Goal: Answer question/provide support: Share knowledge or assist other users

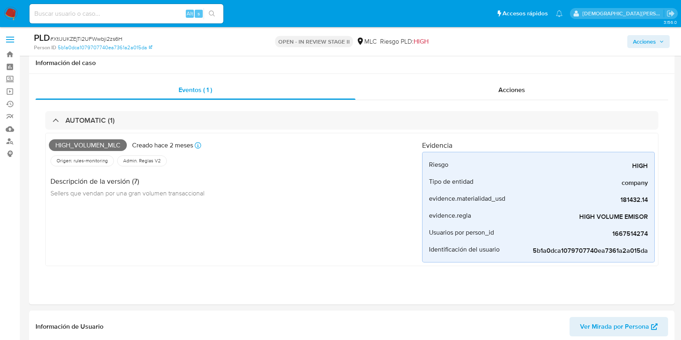
select select "10"
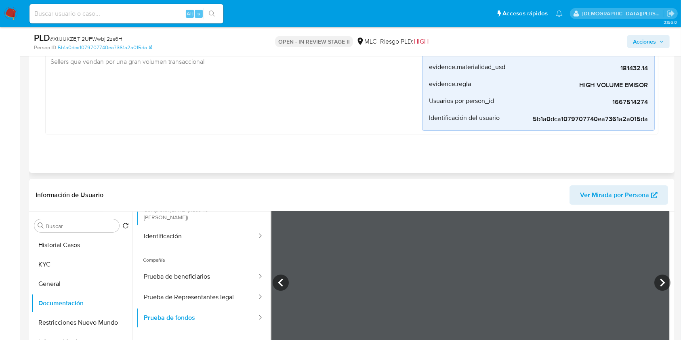
scroll to position [215, 0]
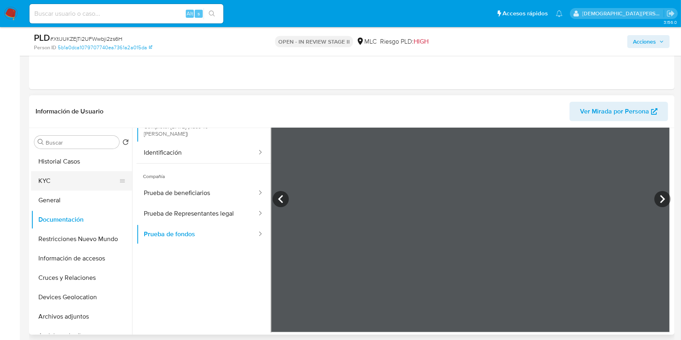
click at [71, 180] on button "KYC" at bounding box center [78, 180] width 94 height 19
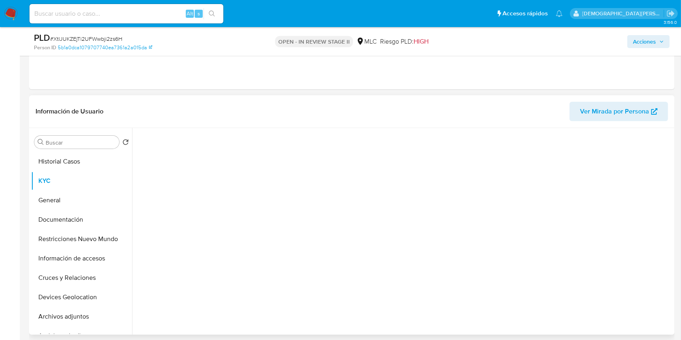
scroll to position [0, 0]
click at [94, 218] on button "Documentación" at bounding box center [78, 219] width 94 height 19
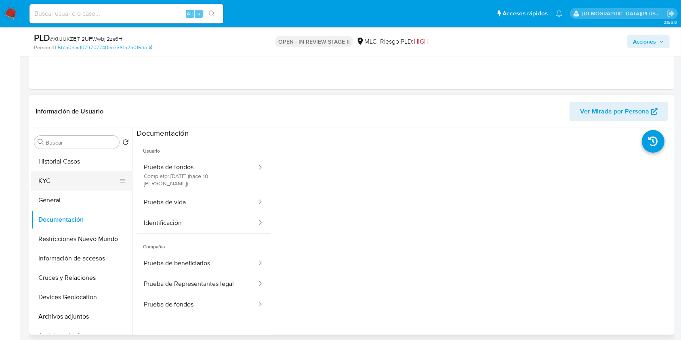
click at [77, 183] on button "KYC" at bounding box center [78, 180] width 94 height 19
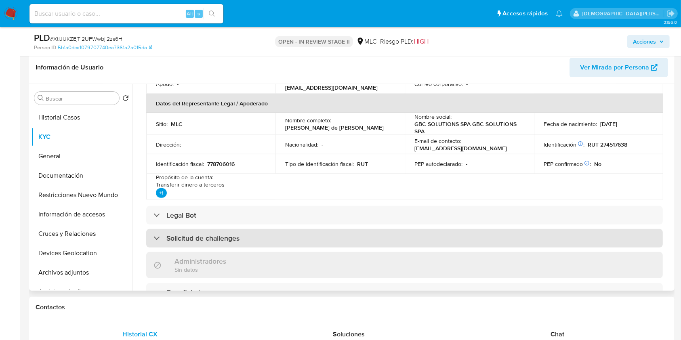
scroll to position [269, 0]
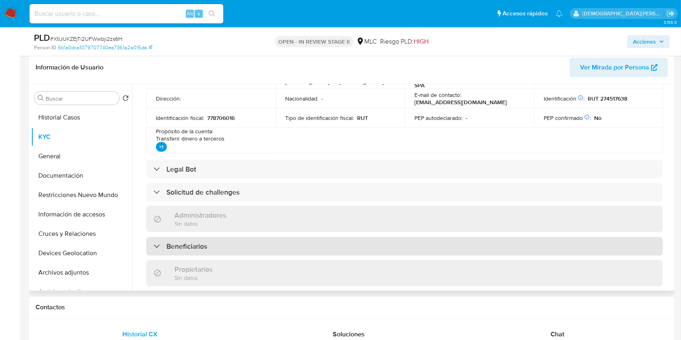
click at [203, 250] on h3 "Beneficiarios" at bounding box center [186, 246] width 41 height 9
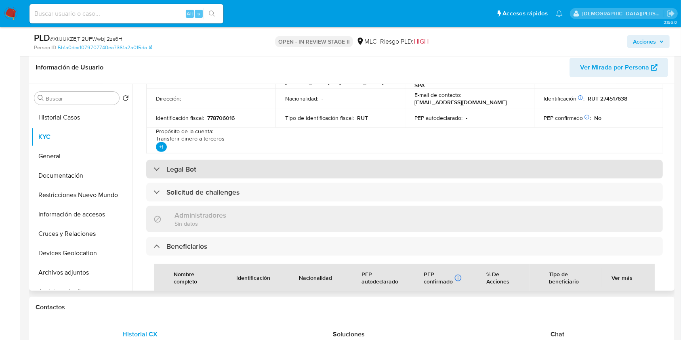
scroll to position [430, 0]
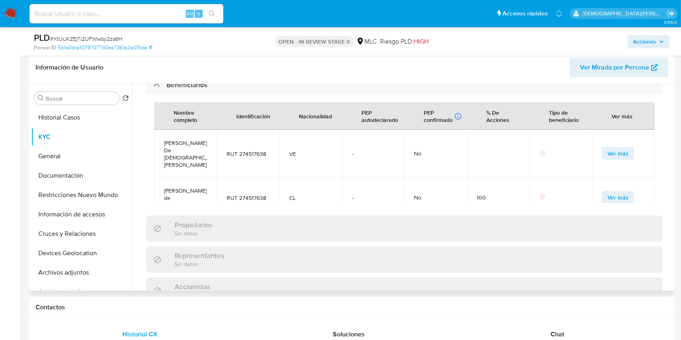
click at [173, 150] on span "Guzman De Jesus Bracho Chirino" at bounding box center [185, 153] width 43 height 29
copy span "Guzman De Jesus Bracho Chirino"
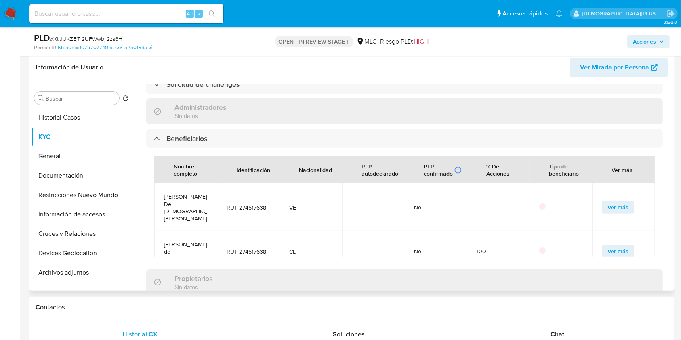
click at [249, 204] on span "RUT 274517638" at bounding box center [248, 207] width 43 height 7
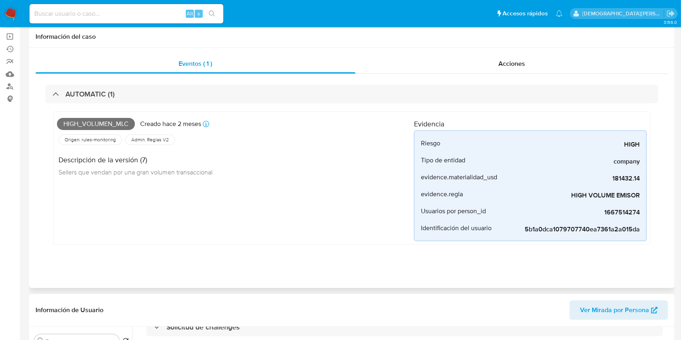
scroll to position [0, 0]
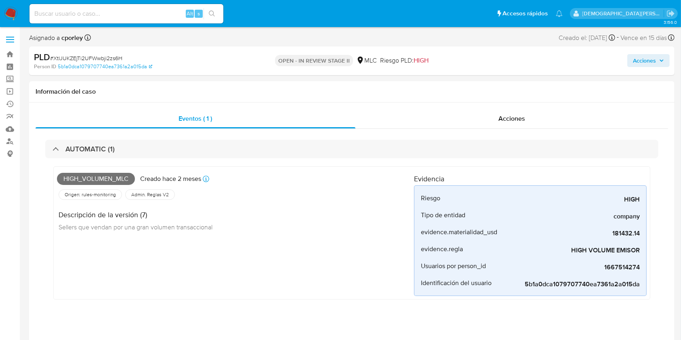
click at [644, 61] on span "Acciones" at bounding box center [644, 60] width 23 height 13
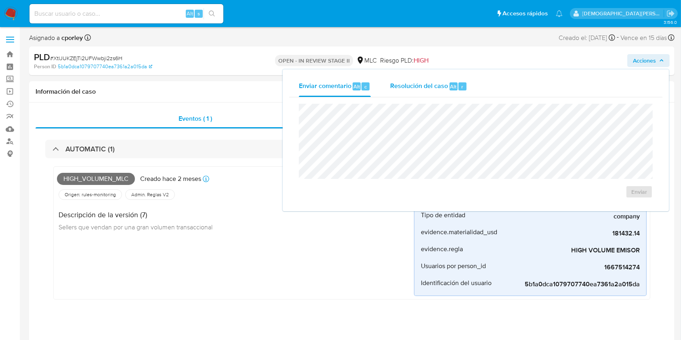
click at [427, 90] on span "Resolución del caso" at bounding box center [419, 86] width 58 height 9
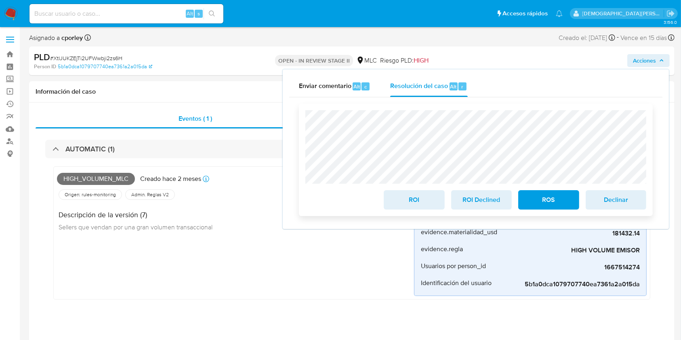
click at [552, 199] on span "ROS" at bounding box center [549, 200] width 40 height 18
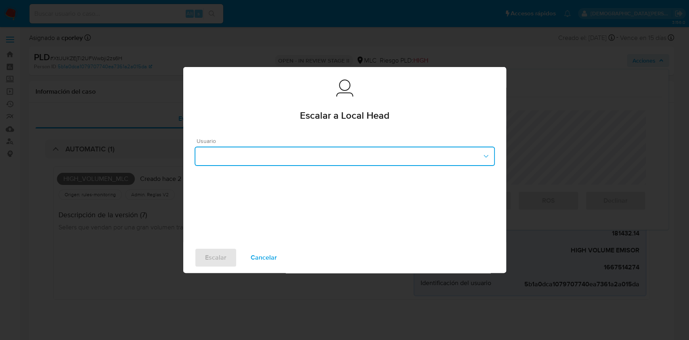
click at [331, 155] on button "button" at bounding box center [345, 156] width 300 height 19
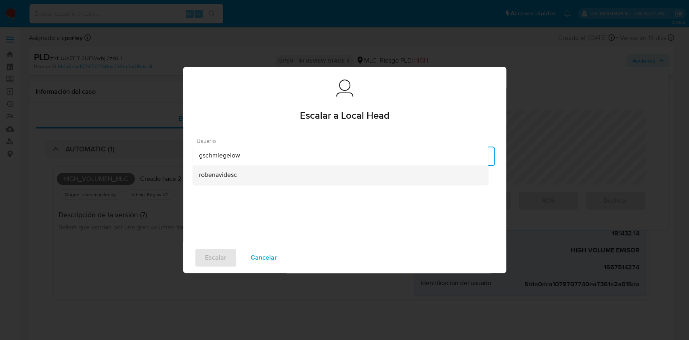
click at [245, 179] on div "robenavidesc" at bounding box center [340, 174] width 283 height 19
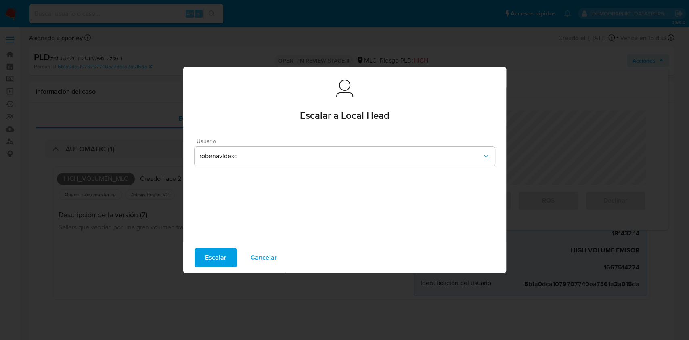
click at [215, 256] on span "Escalar" at bounding box center [215, 258] width 21 height 18
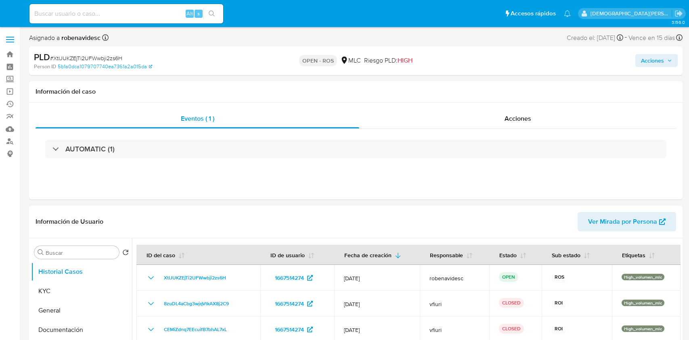
select select "10"
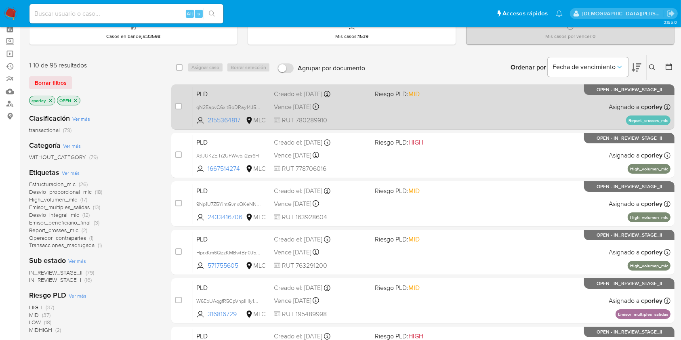
scroll to position [54, 0]
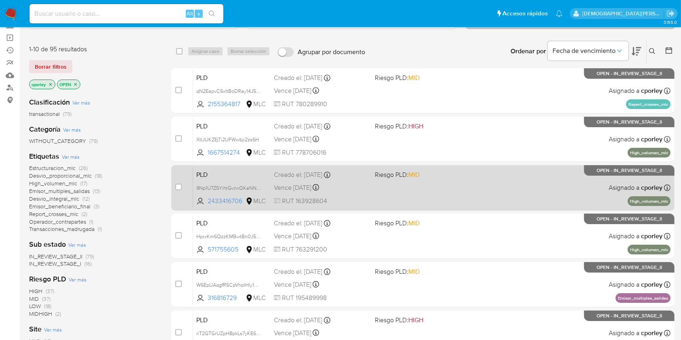
click at [375, 198] on div "PLD 9Np1U7Z5YihtGvnxQKeNNzX3 2433416706 MLC Riesgo PLD: MID Creado el: 12/06/20…" at bounding box center [431, 187] width 477 height 41
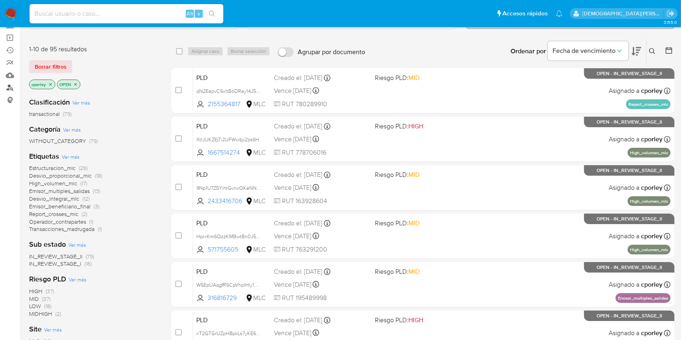
click at [9, 87] on link "Buscador de personas" at bounding box center [48, 88] width 96 height 13
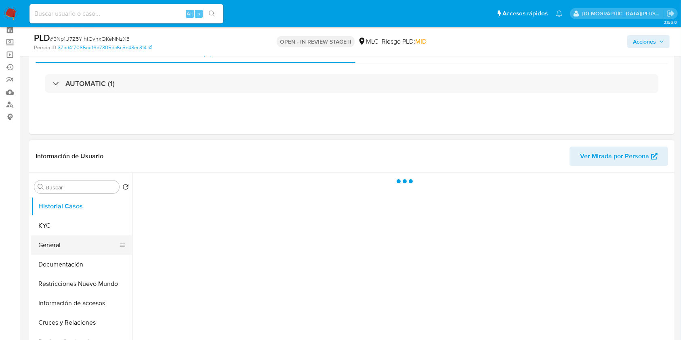
scroll to position [54, 0]
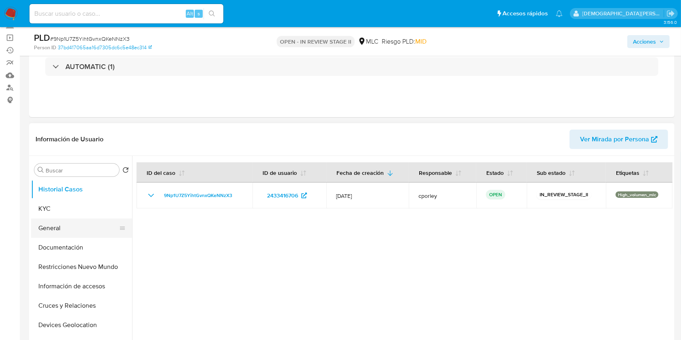
click at [57, 223] on button "General" at bounding box center [78, 227] width 94 height 19
select select "10"
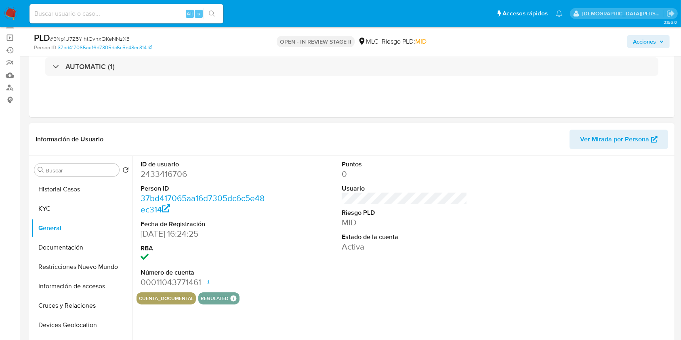
click at [151, 170] on dd "2433416706" at bounding box center [204, 173] width 126 height 11
drag, startPoint x: 151, startPoint y: 170, endPoint x: 179, endPoint y: 144, distance: 37.7
click at [152, 170] on dd "2433416706" at bounding box center [204, 173] width 126 height 11
copy dd "2433416706"
click at [60, 210] on button "KYC" at bounding box center [78, 208] width 94 height 19
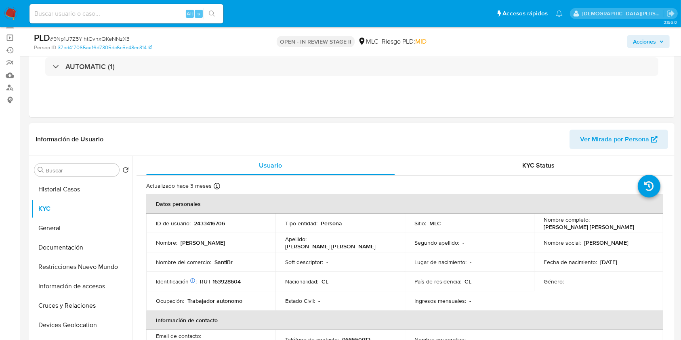
drag, startPoint x: 541, startPoint y: 228, endPoint x: 620, endPoint y: 226, distance: 78.8
click at [627, 227] on div "Nombre completo : Claudio Alberto Córdova Quiroga" at bounding box center [598, 223] width 110 height 15
click at [81, 249] on button "Documentación" at bounding box center [78, 247] width 94 height 19
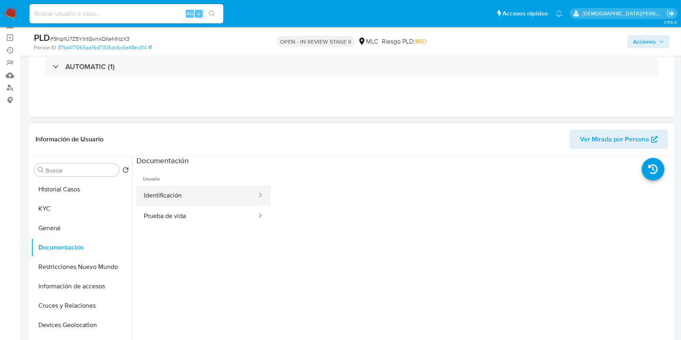
click at [192, 199] on button "Identificación" at bounding box center [196, 195] width 121 height 21
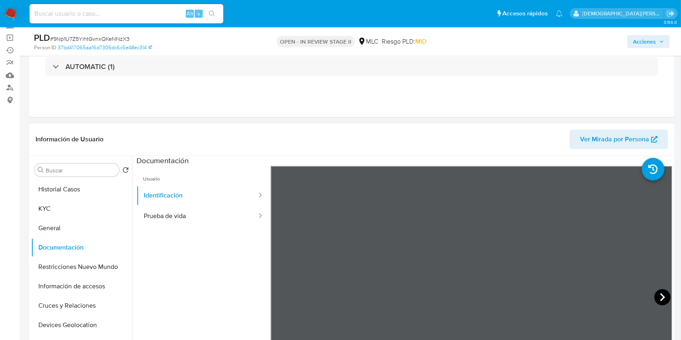
click at [662, 294] on icon at bounding box center [662, 297] width 16 height 16
click at [198, 222] on button "Prueba de vida" at bounding box center [196, 216] width 121 height 21
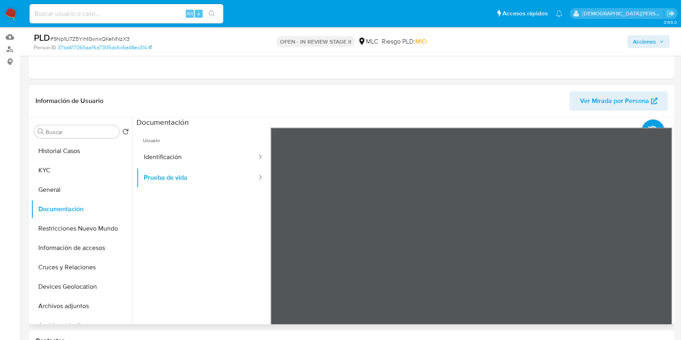
scroll to position [107, 0]
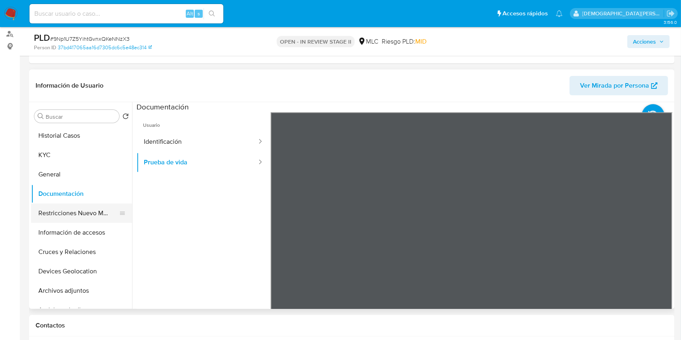
click at [99, 214] on button "Restricciones Nuevo Mundo" at bounding box center [78, 212] width 94 height 19
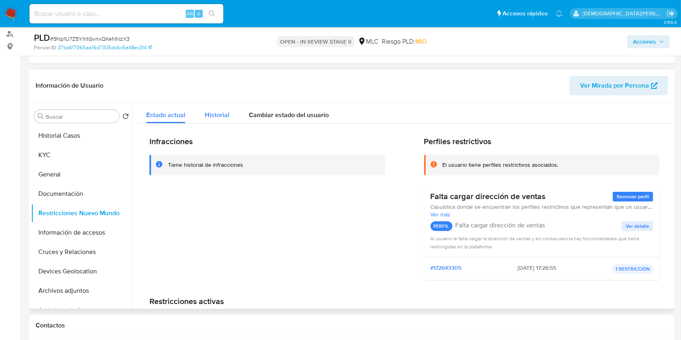
click at [229, 109] on button "Historial" at bounding box center [217, 112] width 44 height 21
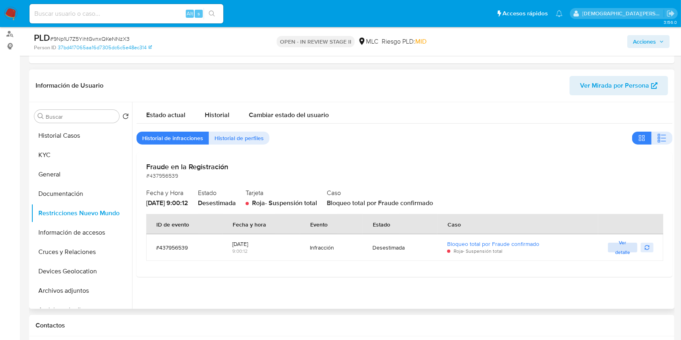
click at [617, 245] on span "Ver detalle" at bounding box center [623, 247] width 22 height 8
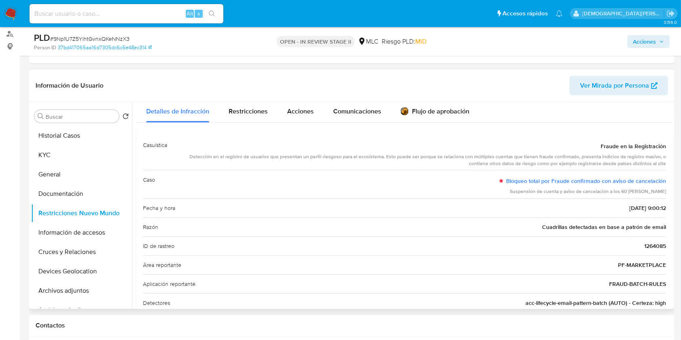
scroll to position [0, 0]
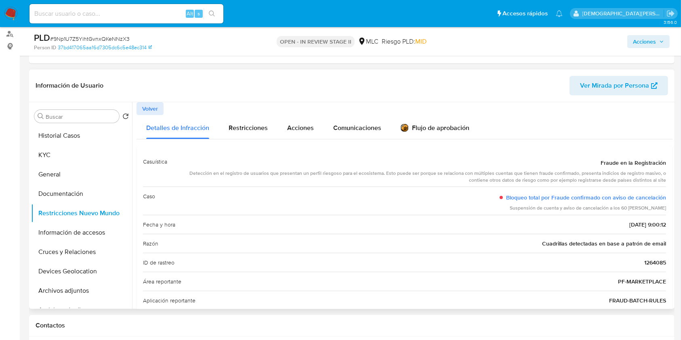
click at [154, 108] on span "Volver" at bounding box center [150, 108] width 16 height 11
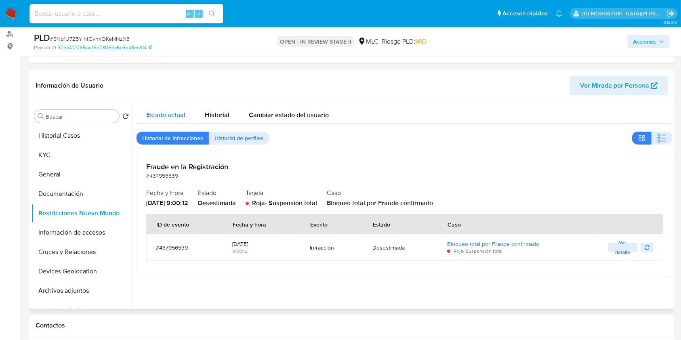
click at [174, 111] on span "Estado actual" at bounding box center [165, 114] width 39 height 9
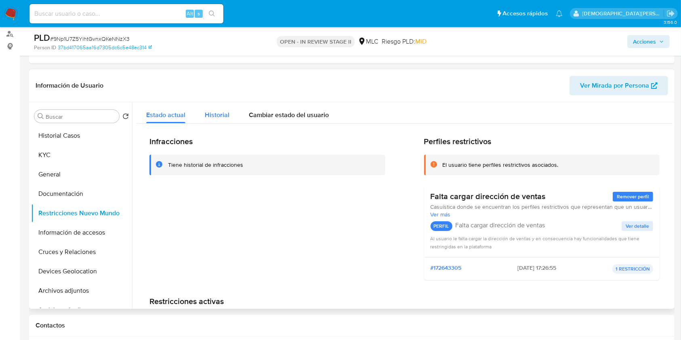
click at [224, 115] on span "Historial" at bounding box center [217, 114] width 25 height 9
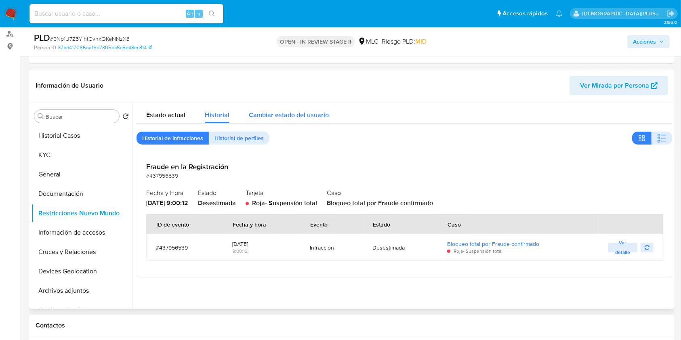
click at [293, 107] on div "Cambiar estado del usuario" at bounding box center [289, 112] width 80 height 21
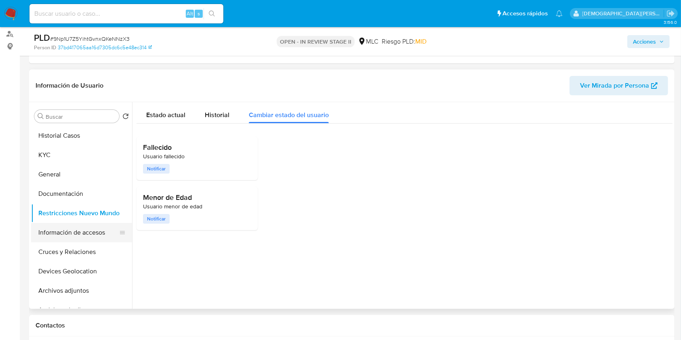
click at [73, 229] on button "Información de accesos" at bounding box center [78, 232] width 94 height 19
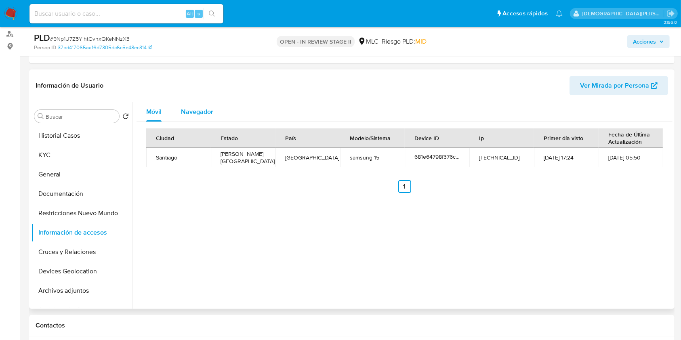
click at [205, 112] on span "Navegador" at bounding box center [197, 111] width 32 height 9
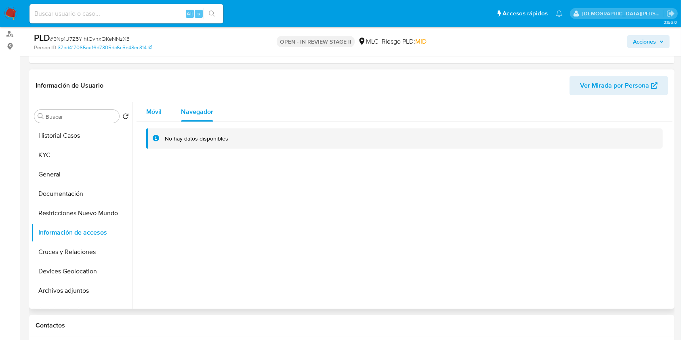
click at [157, 107] on span "Móvil" at bounding box center [153, 111] width 15 height 9
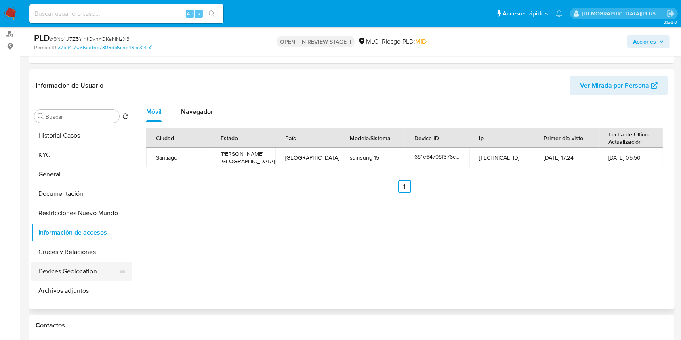
click at [67, 266] on button "Devices Geolocation" at bounding box center [78, 271] width 94 height 19
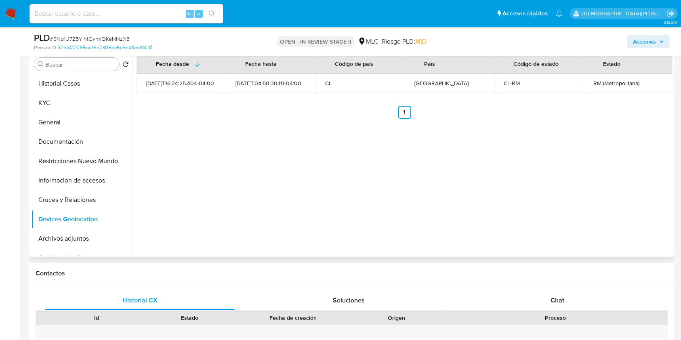
scroll to position [162, 0]
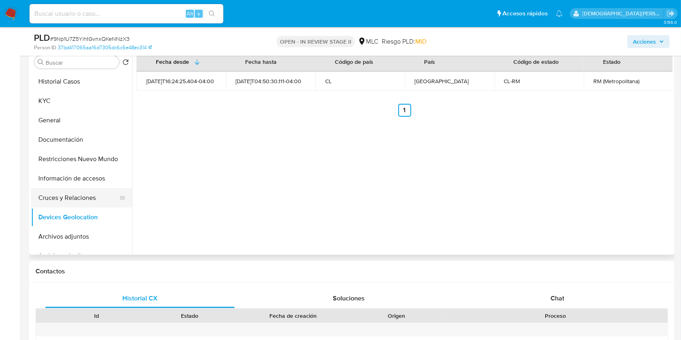
click at [65, 197] on button "Cruces y Relaciones" at bounding box center [78, 197] width 94 height 19
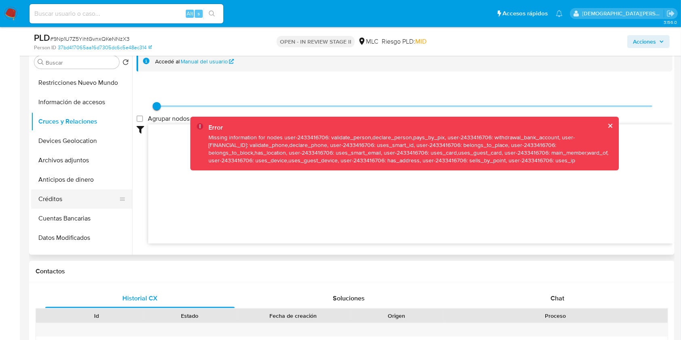
scroll to position [107, 0]
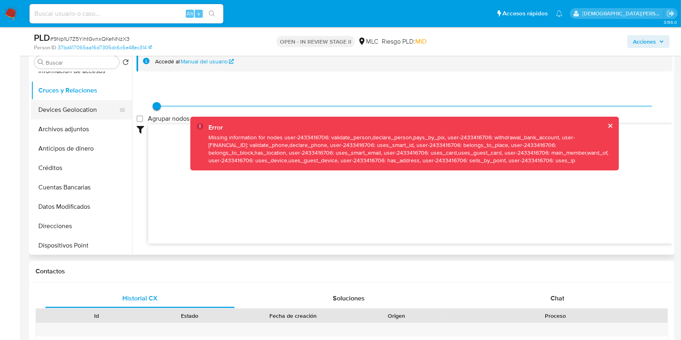
click at [71, 113] on button "Devices Geolocation" at bounding box center [78, 109] width 94 height 19
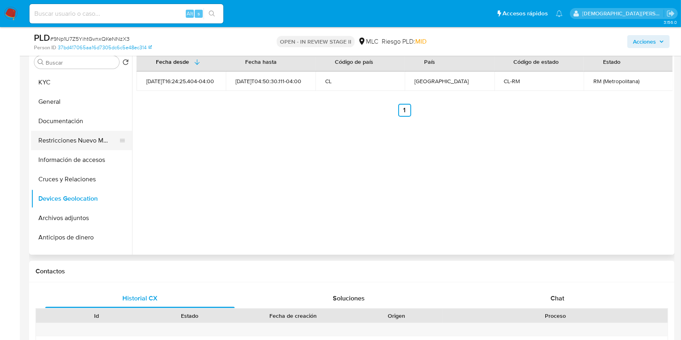
scroll to position [18, 0]
click at [98, 177] on button "Cruces y Relaciones" at bounding box center [78, 179] width 94 height 19
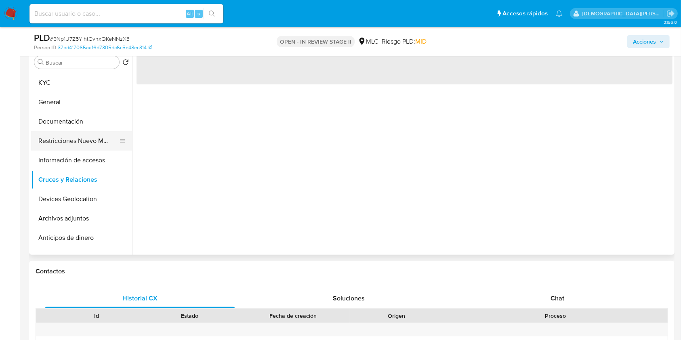
click at [92, 142] on button "Restricciones Nuevo Mundo" at bounding box center [78, 140] width 94 height 19
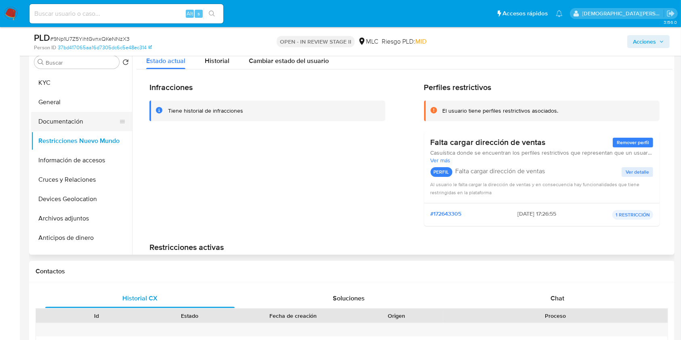
click at [48, 124] on button "Documentación" at bounding box center [78, 121] width 94 height 19
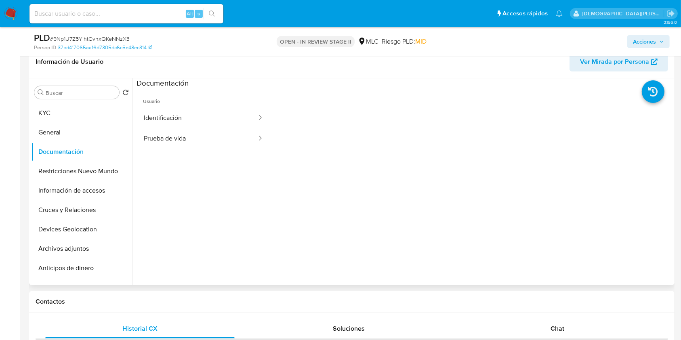
scroll to position [107, 0]
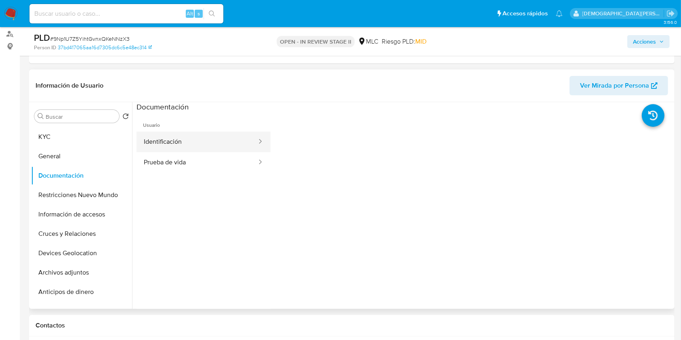
click at [200, 139] on button "Identificación" at bounding box center [196, 142] width 121 height 21
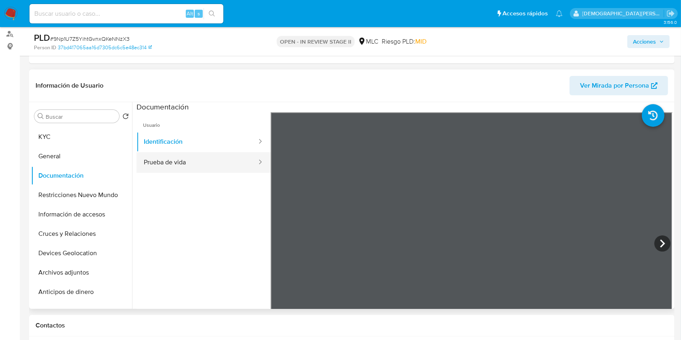
click at [197, 159] on button "Prueba de vida" at bounding box center [196, 162] width 121 height 21
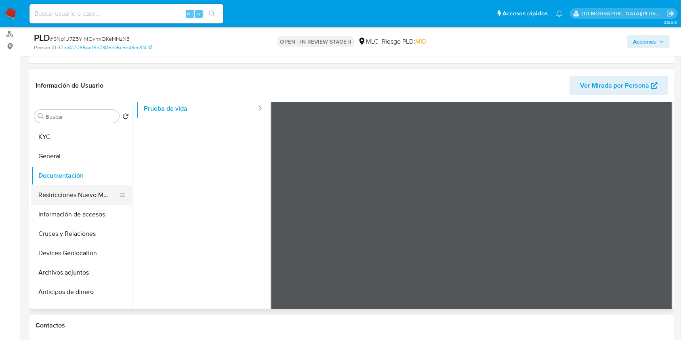
click at [93, 192] on button "Restricciones Nuevo Mundo" at bounding box center [78, 194] width 94 height 19
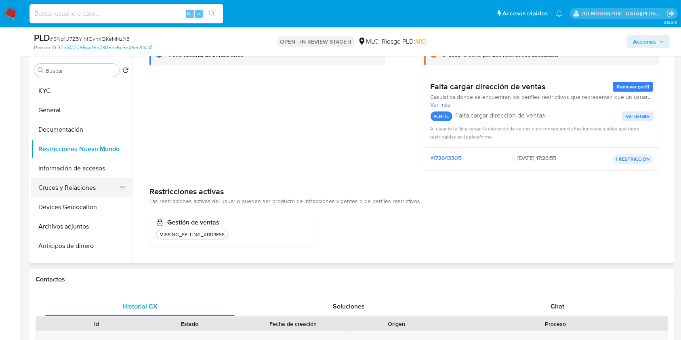
scroll to position [162, 0]
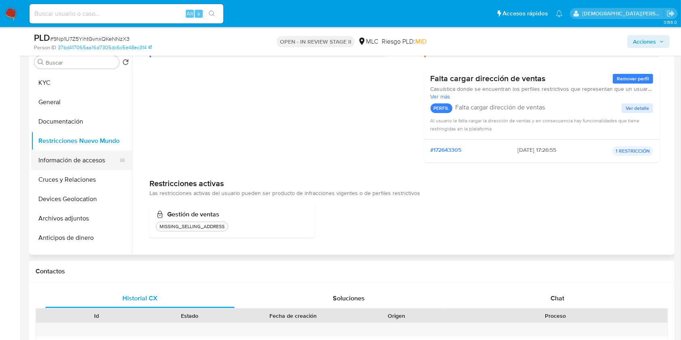
click at [69, 162] on button "Información de accesos" at bounding box center [78, 160] width 94 height 19
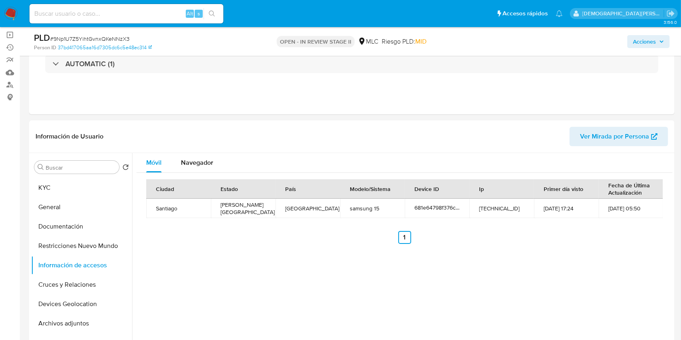
scroll to position [54, 0]
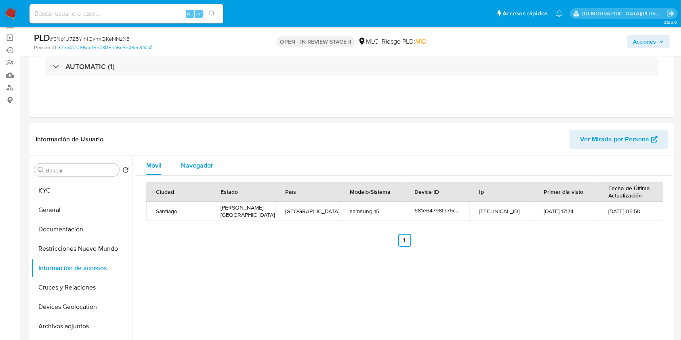
click at [190, 166] on span "Navegador" at bounding box center [197, 165] width 32 height 9
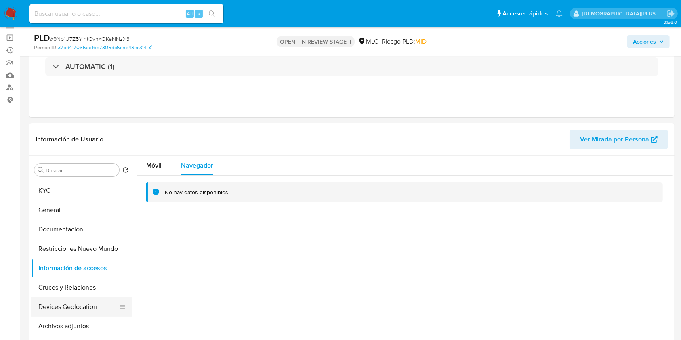
click at [55, 306] on button "Devices Geolocation" at bounding box center [78, 306] width 94 height 19
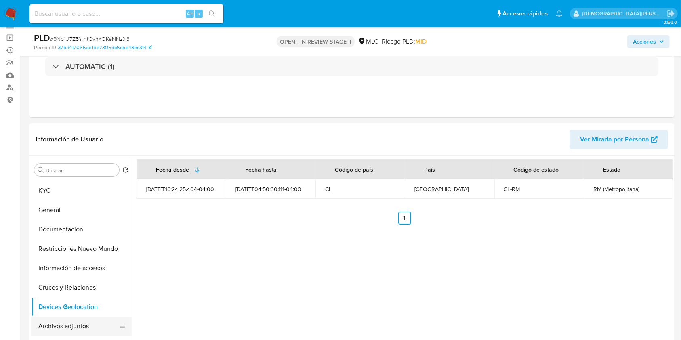
scroll to position [162, 0]
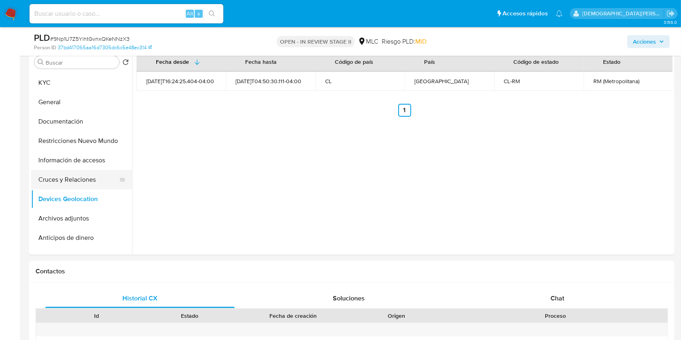
click at [59, 176] on button "Cruces y Relaciones" at bounding box center [78, 179] width 94 height 19
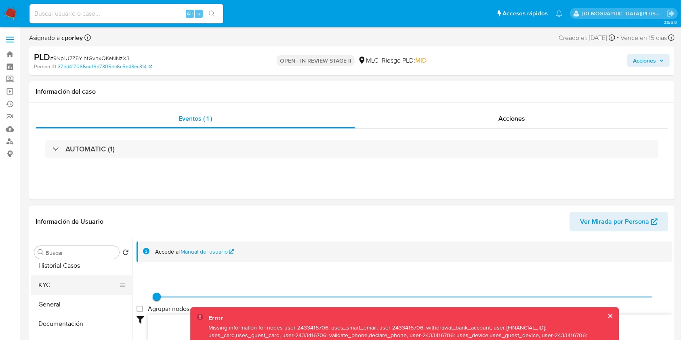
scroll to position [0, 0]
click at [85, 279] on button "Historial Casos" at bounding box center [78, 271] width 94 height 19
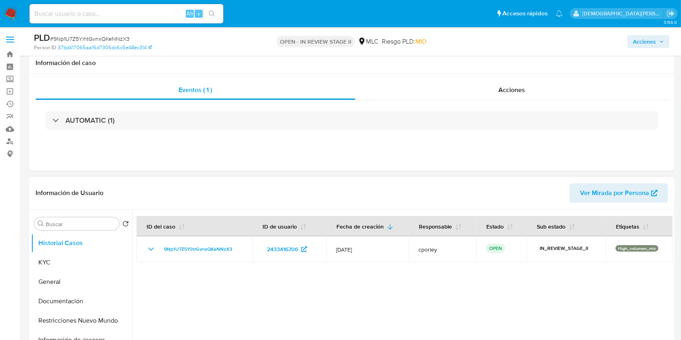
scroll to position [54, 0]
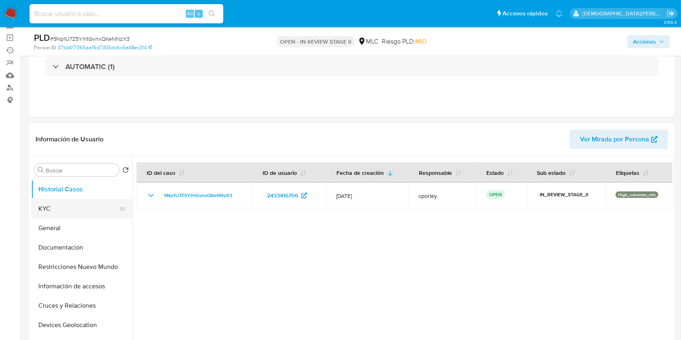
click at [85, 208] on button "KYC" at bounding box center [78, 208] width 94 height 19
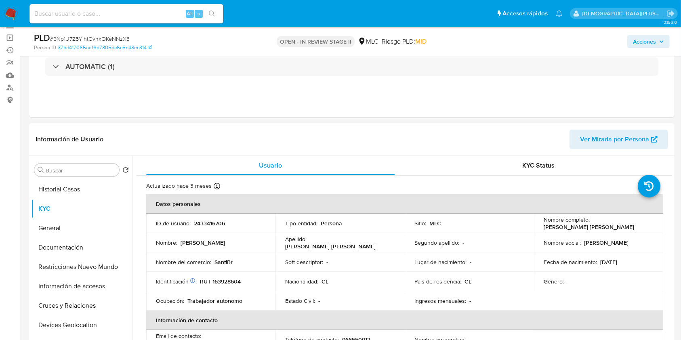
drag, startPoint x: 633, startPoint y: 224, endPoint x: 541, endPoint y: 225, distance: 92.5
click at [543, 225] on div "Nombre completo : Claudio Alberto Córdova Quiroga" at bounding box center [598, 223] width 110 height 15
click at [63, 249] on button "Documentación" at bounding box center [78, 247] width 94 height 19
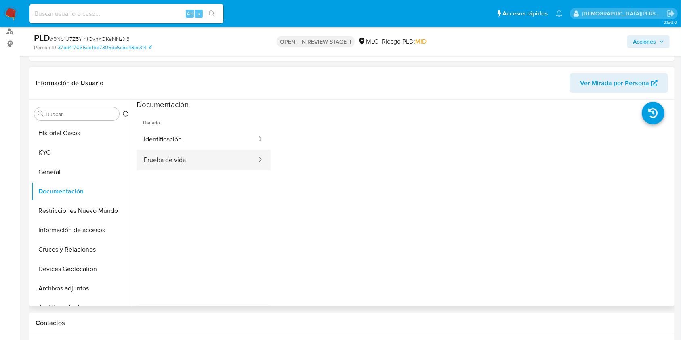
scroll to position [162, 0]
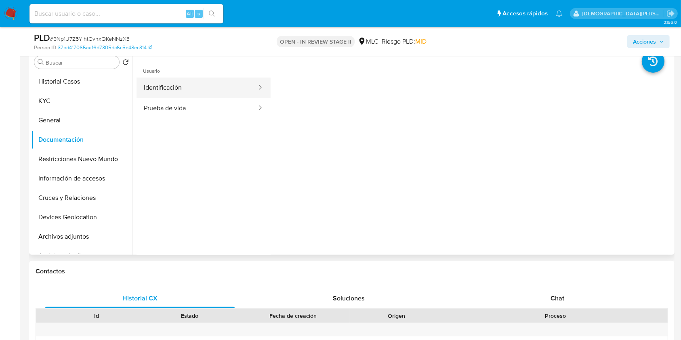
click at [225, 83] on button "Identificación" at bounding box center [196, 88] width 121 height 21
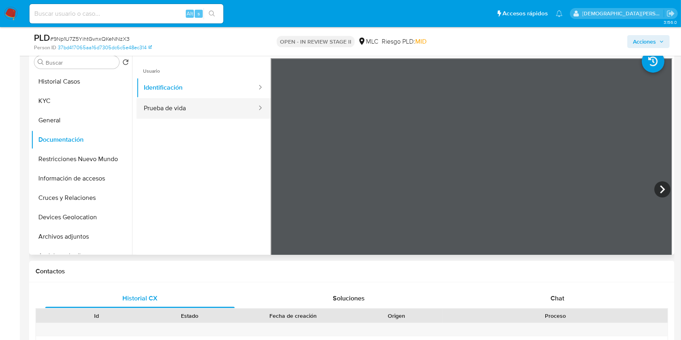
click at [208, 110] on button "Prueba de vida" at bounding box center [196, 108] width 121 height 21
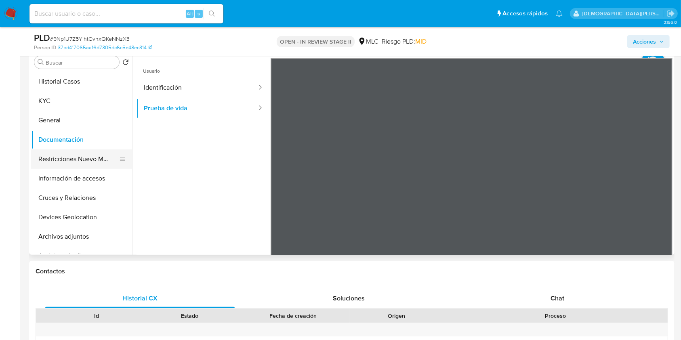
click at [51, 158] on button "Restricciones Nuevo Mundo" at bounding box center [78, 158] width 94 height 19
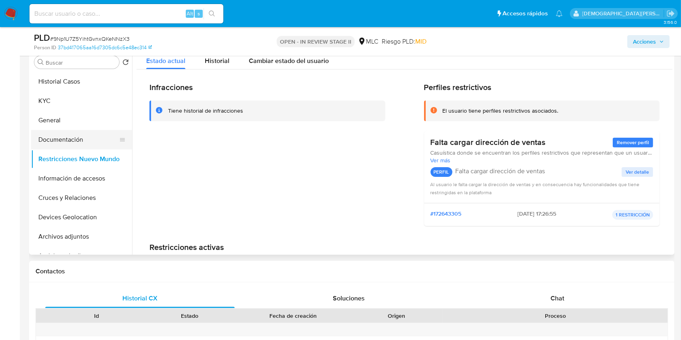
click at [65, 137] on button "Documentación" at bounding box center [78, 139] width 94 height 19
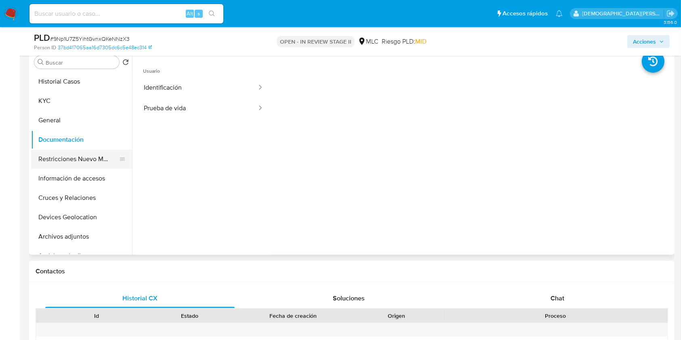
click at [69, 150] on button "Restricciones Nuevo Mundo" at bounding box center [78, 158] width 94 height 19
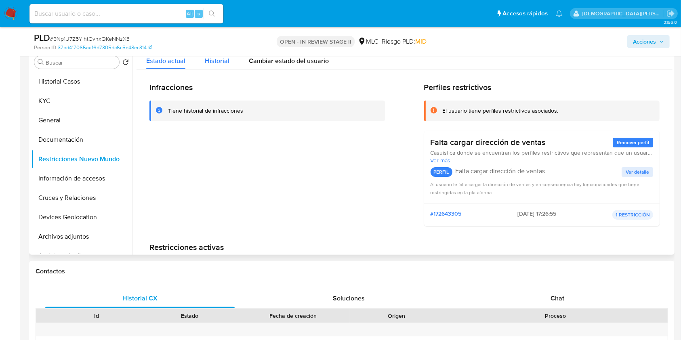
click at [215, 64] on span "Historial" at bounding box center [217, 60] width 25 height 9
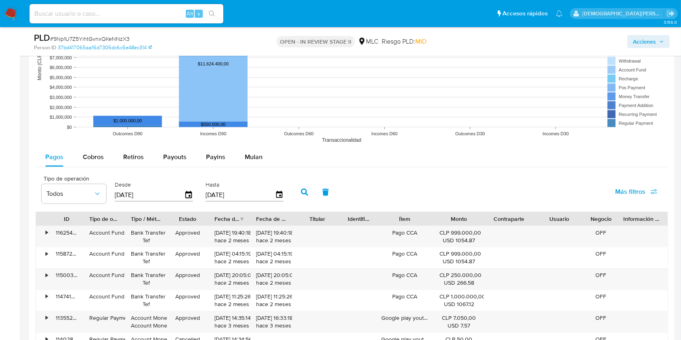
scroll to position [969, 0]
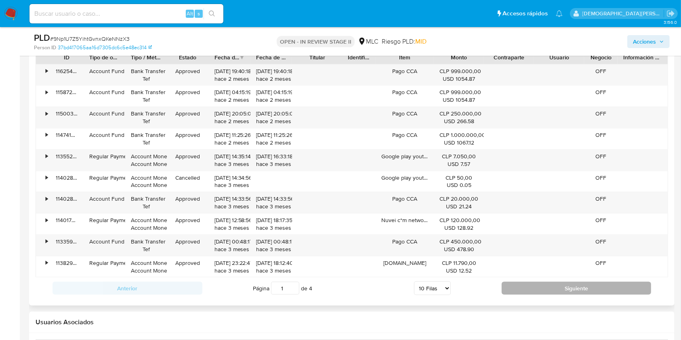
click at [507, 288] on button "Siguiente" at bounding box center [576, 288] width 150 height 13
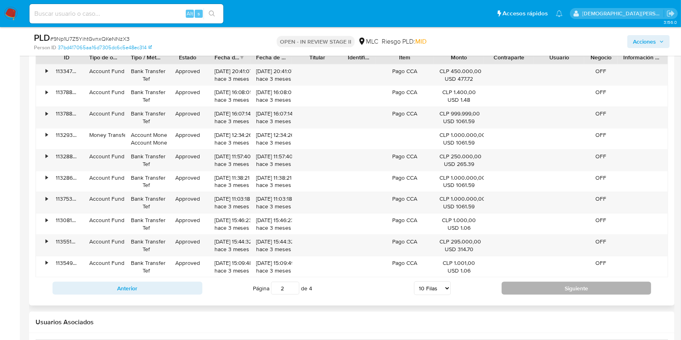
click at [523, 283] on button "Siguiente" at bounding box center [576, 288] width 150 height 13
type input "3"
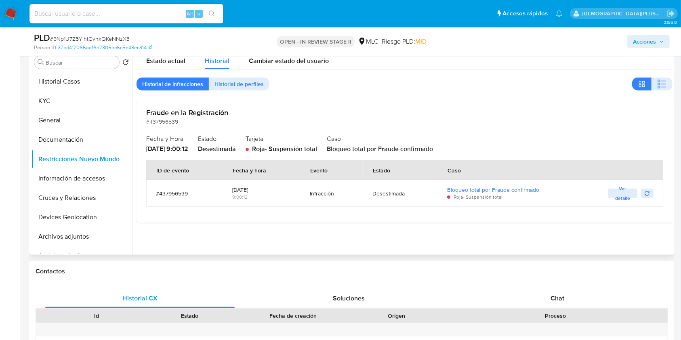
scroll to position [107, 0]
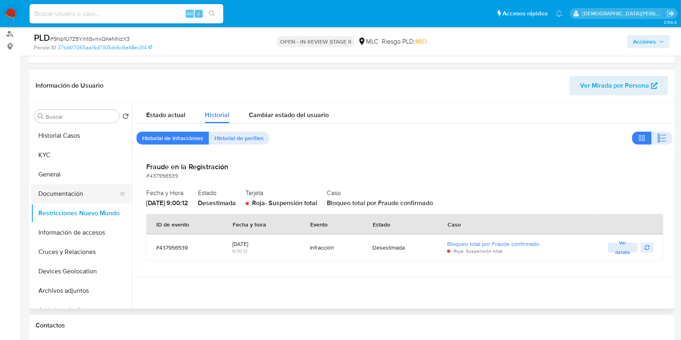
click at [50, 198] on button "Documentación" at bounding box center [78, 193] width 94 height 19
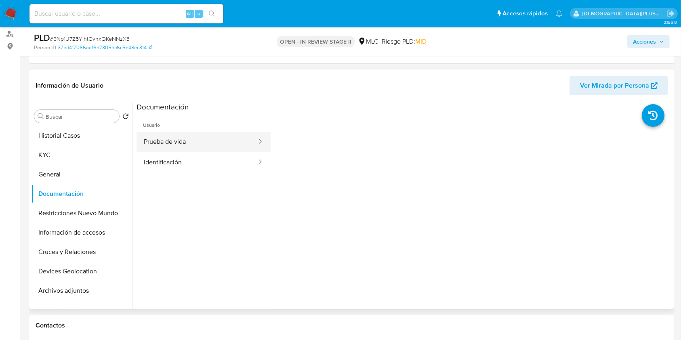
click at [210, 140] on button "Prueba de vida" at bounding box center [196, 142] width 121 height 21
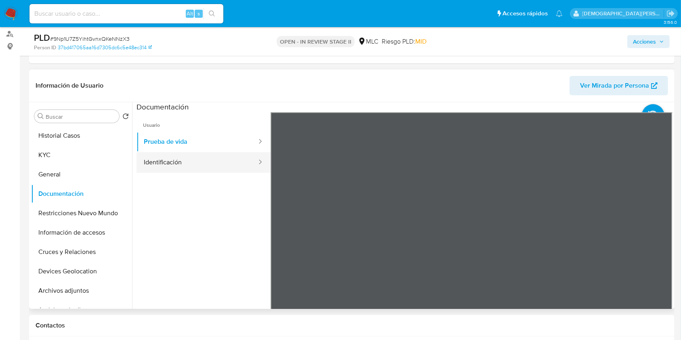
click at [235, 165] on button "Identificación" at bounding box center [196, 162] width 121 height 21
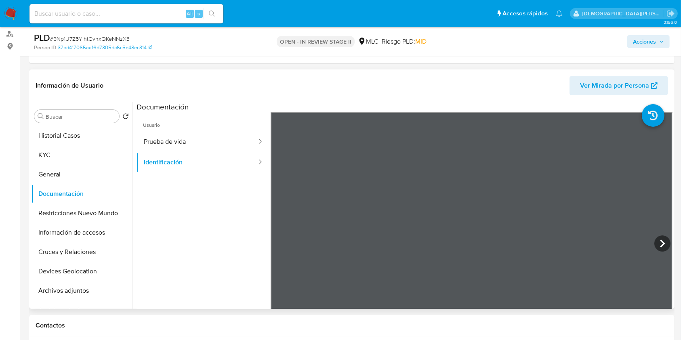
click at [208, 269] on ul "Usuario Prueba de vida Identificación" at bounding box center [203, 228] width 134 height 233
click at [68, 254] on button "Cruces y Relaciones" at bounding box center [78, 251] width 94 height 19
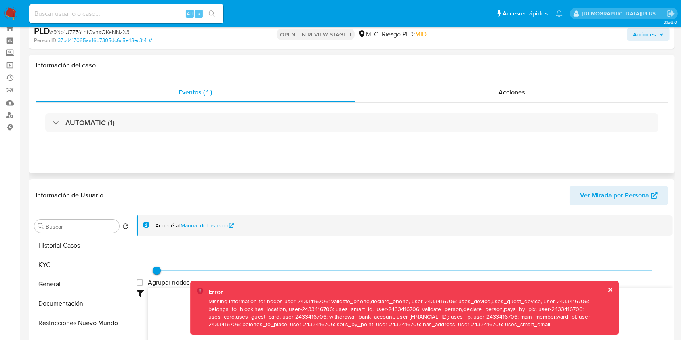
scroll to position [0, 0]
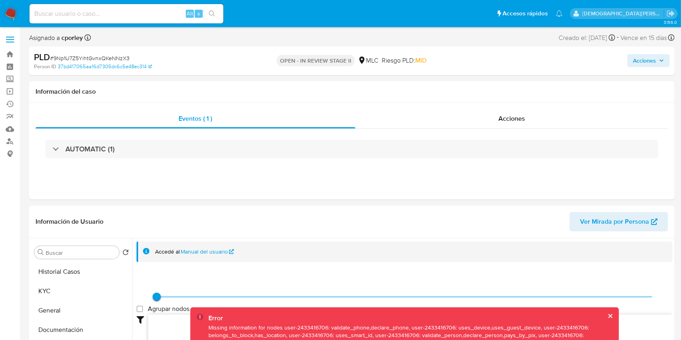
drag, startPoint x: 643, startPoint y: 59, endPoint x: 614, endPoint y: 58, distance: 29.1
click at [643, 59] on span "Acciones" at bounding box center [644, 60] width 23 height 13
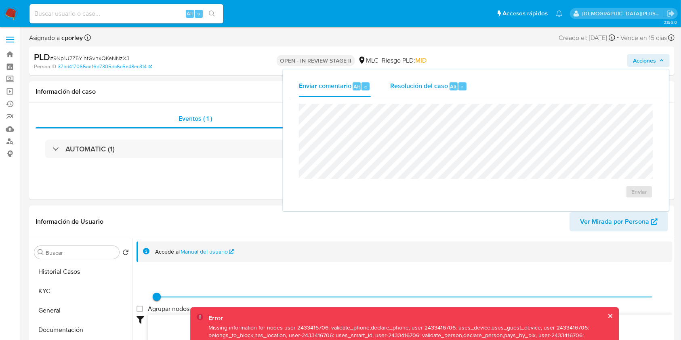
click at [412, 82] on span "Resolución del caso" at bounding box center [419, 86] width 58 height 9
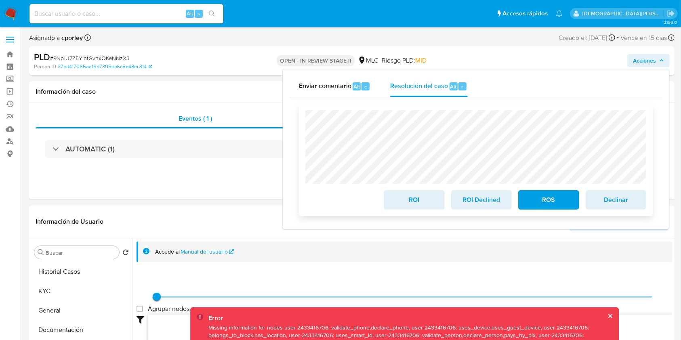
click at [543, 200] on span "ROS" at bounding box center [549, 200] width 40 height 18
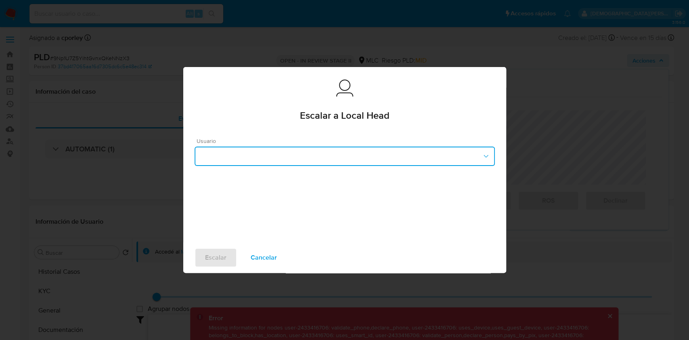
click at [297, 150] on button "button" at bounding box center [345, 156] width 300 height 19
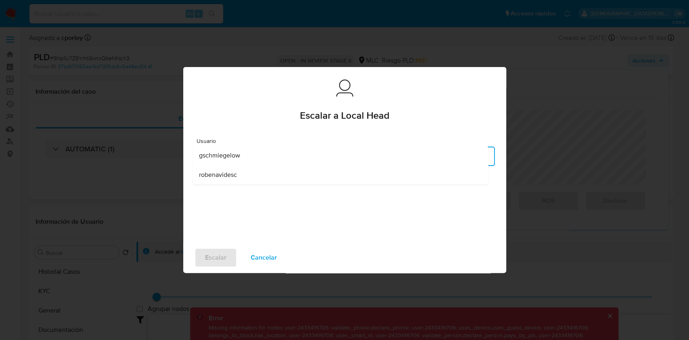
click at [230, 177] on span "robenavidesc" at bounding box center [218, 175] width 38 height 8
click at [216, 252] on span "Escalar" at bounding box center [215, 258] width 21 height 18
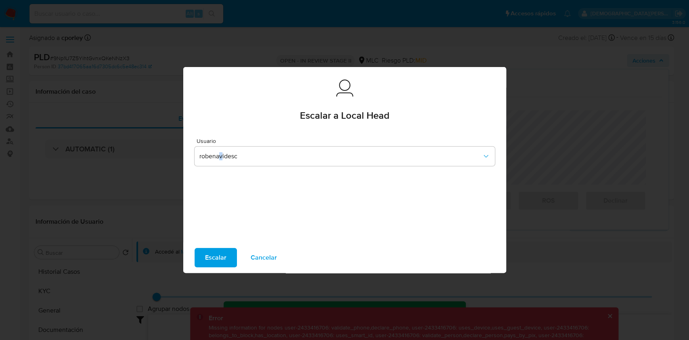
drag, startPoint x: 219, startPoint y: 254, endPoint x: 223, endPoint y: 258, distance: 5.4
click at [223, 242] on div "Usuario robenavidesc" at bounding box center [344, 184] width 323 height 116
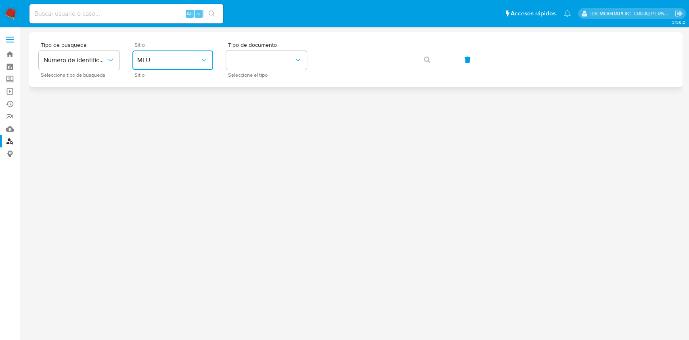
click at [177, 63] on span "MLU" at bounding box center [168, 60] width 63 height 8
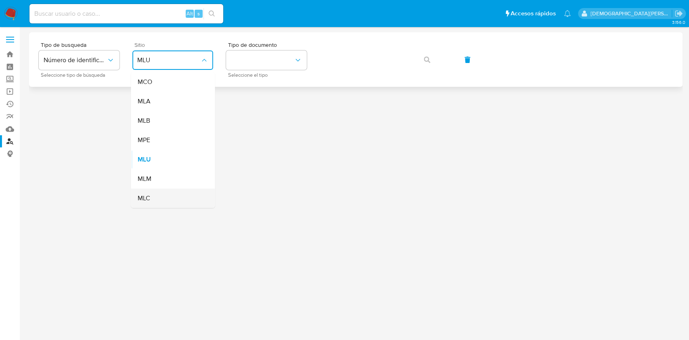
click at [155, 193] on div "MLC" at bounding box center [170, 198] width 66 height 19
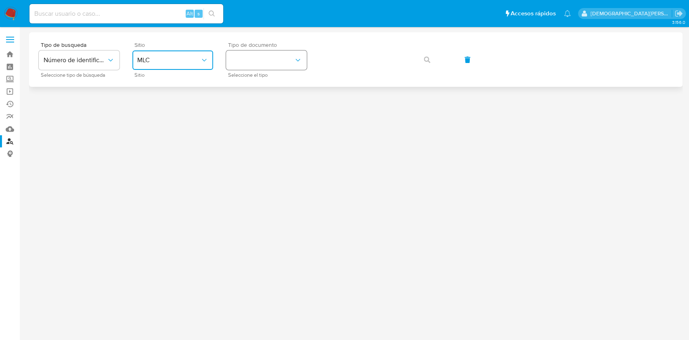
click at [262, 57] on button "identificationType" at bounding box center [266, 59] width 81 height 19
click at [268, 88] on div "RUT RUT" at bounding box center [264, 85] width 66 height 27
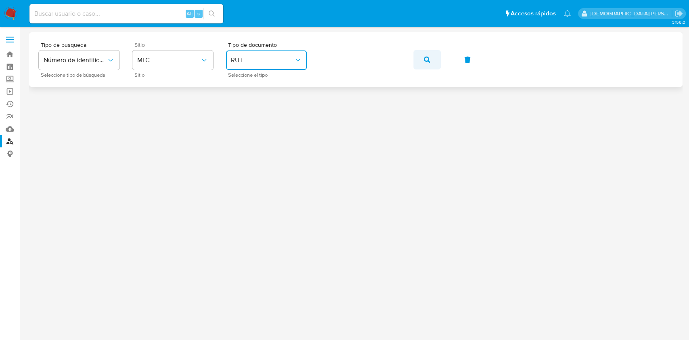
click at [421, 57] on button "button" at bounding box center [426, 59] width 27 height 19
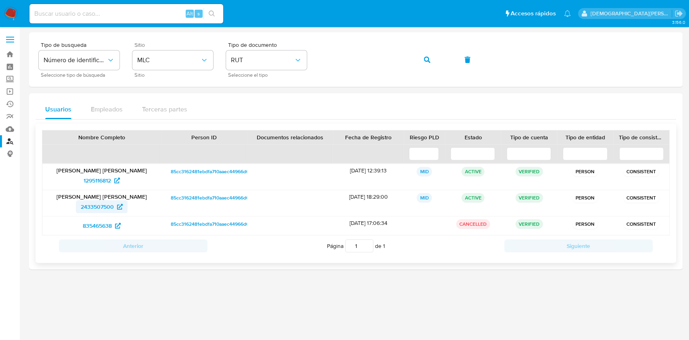
click at [100, 206] on span "2433507500" at bounding box center [97, 206] width 33 height 13
click at [99, 180] on span "1295116812" at bounding box center [97, 180] width 27 height 13
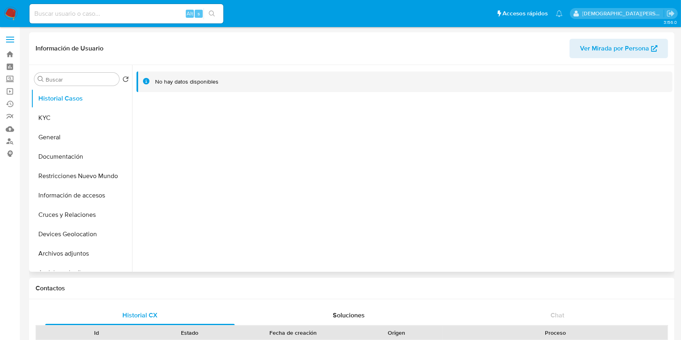
select select "10"
click at [67, 117] on button "KYC" at bounding box center [78, 117] width 94 height 19
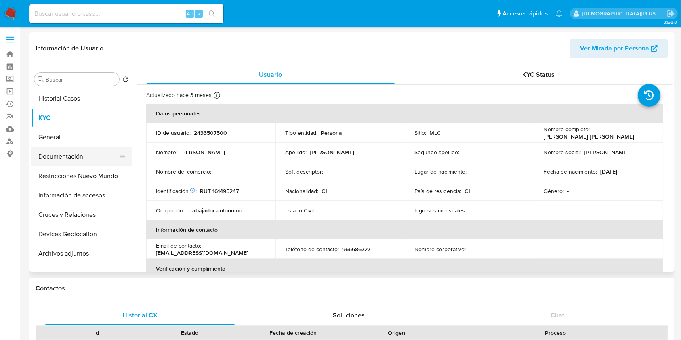
click at [79, 157] on button "Documentación" at bounding box center [78, 156] width 94 height 19
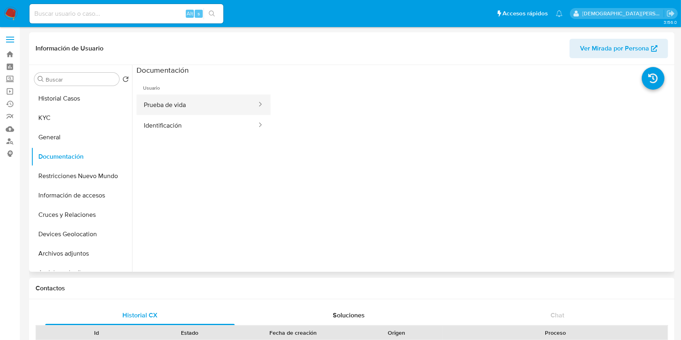
click at [181, 102] on button "Prueba de vida" at bounding box center [196, 104] width 121 height 21
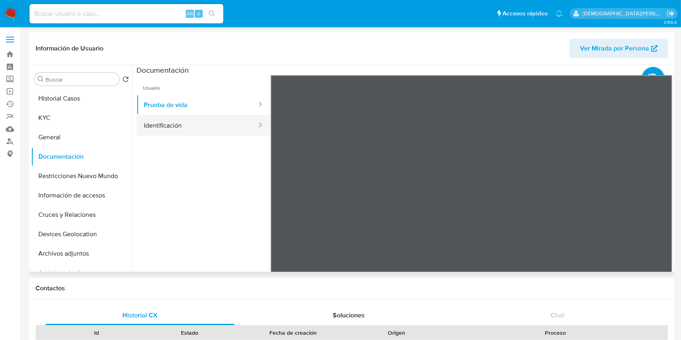
click at [181, 123] on button "Identificación" at bounding box center [196, 125] width 121 height 21
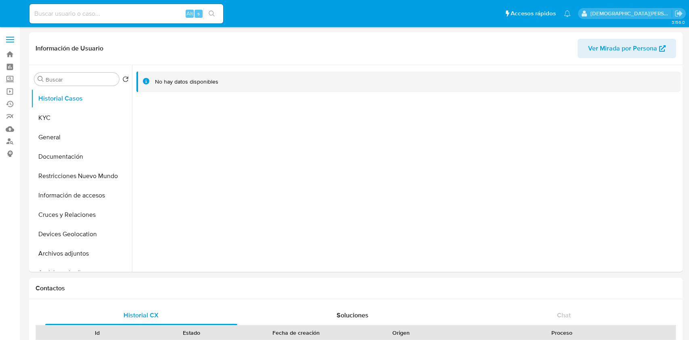
select select "10"
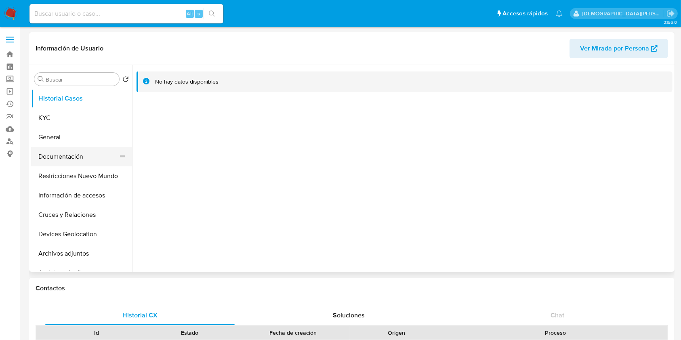
click at [85, 151] on button "Documentación" at bounding box center [78, 156] width 94 height 19
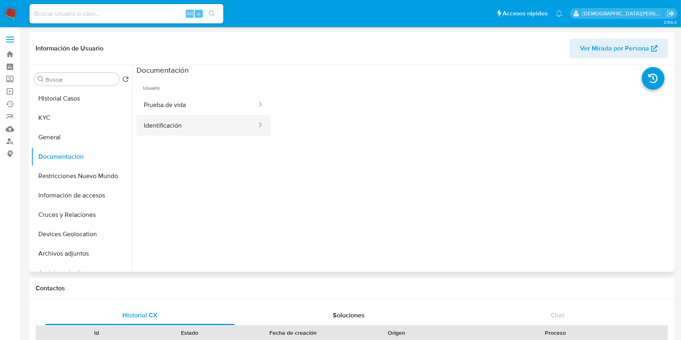
click at [201, 126] on button "Identificación" at bounding box center [196, 125] width 121 height 21
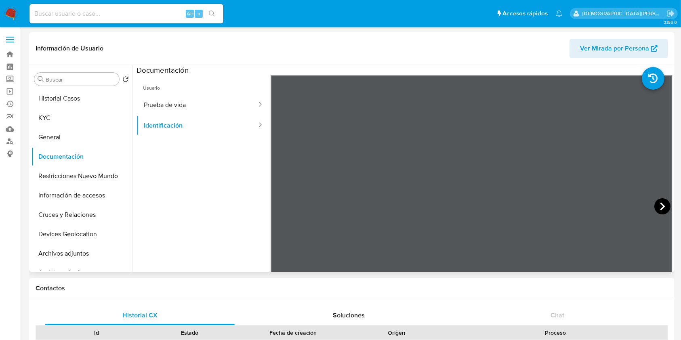
click at [661, 201] on icon at bounding box center [662, 206] width 16 height 16
click at [210, 101] on button "Prueba de vida" at bounding box center [196, 104] width 121 height 21
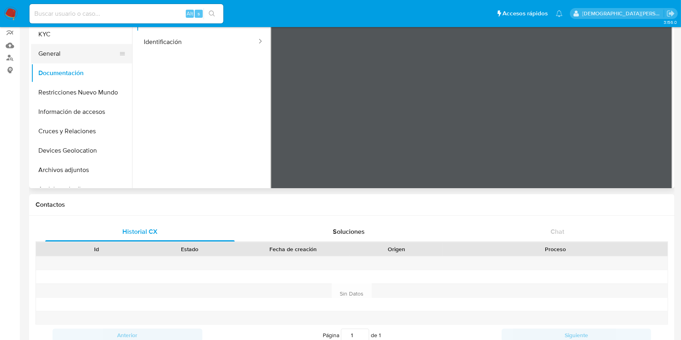
scroll to position [54, 0]
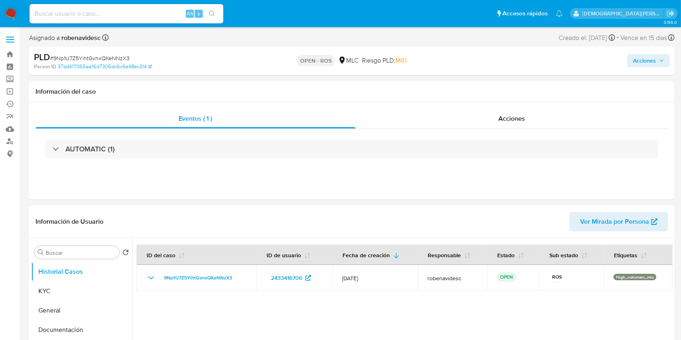
select select "10"
click at [121, 13] on input at bounding box center [126, 13] width 194 height 10
paste input "1528519959"
type input "1528519959"
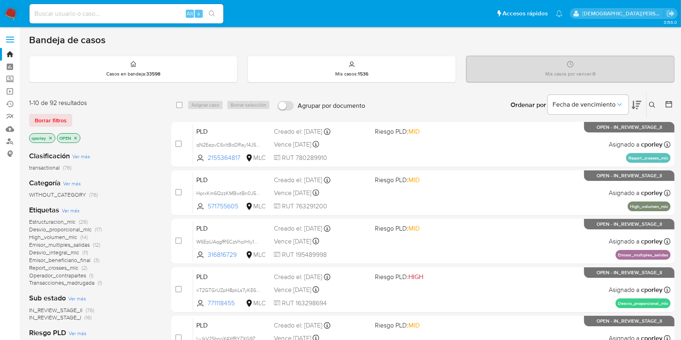
drag, startPoint x: 378, startPoint y: 198, endPoint x: 340, endPoint y: 111, distance: 95.1
click at [378, 198] on div "PLD HprxKm6QzzKMBwtBn0J5tz3U 571755605 MLC Riesgo PLD: MID Creado el: [DATE] Cr…" at bounding box center [431, 192] width 477 height 41
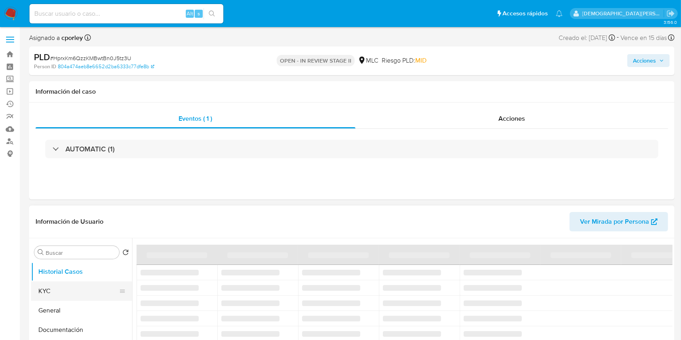
select select "10"
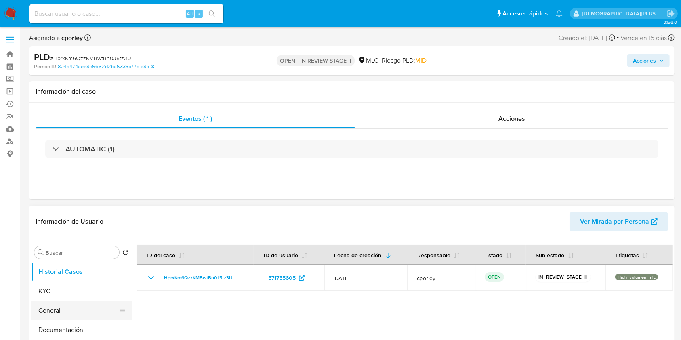
click at [47, 313] on button "General" at bounding box center [78, 310] width 94 height 19
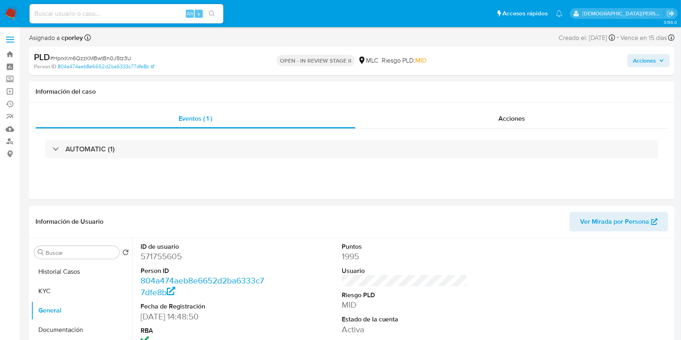
click at [153, 256] on dd "571755605" at bounding box center [204, 256] width 126 height 11
copy dd "571755605"
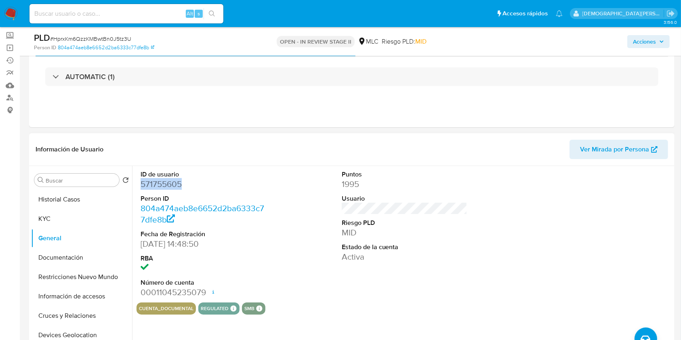
scroll to position [54, 0]
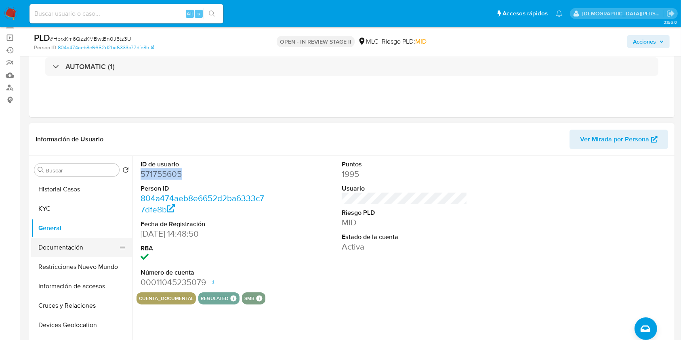
click at [60, 252] on button "Documentación" at bounding box center [78, 247] width 94 height 19
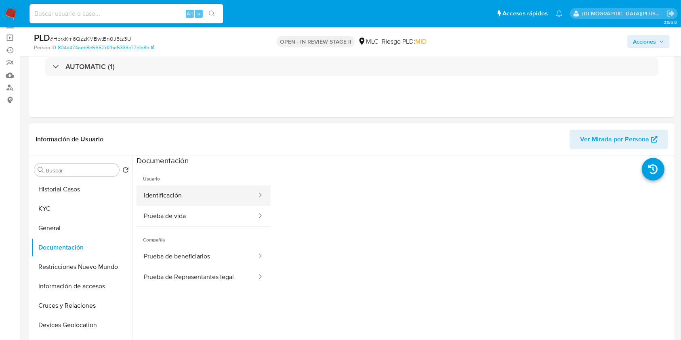
click at [194, 198] on button "Identificación" at bounding box center [196, 195] width 121 height 21
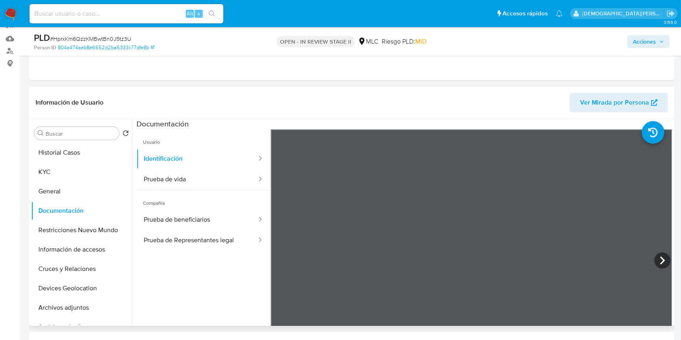
scroll to position [107, 0]
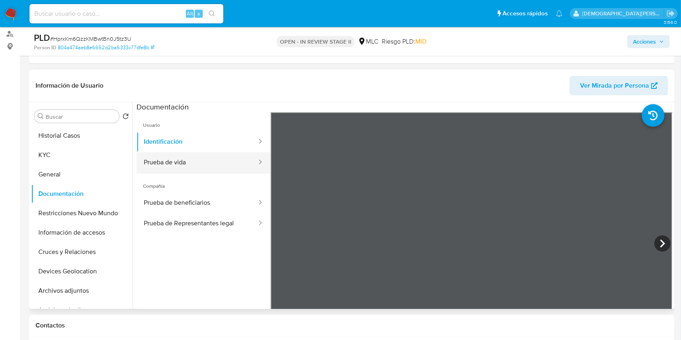
click at [203, 166] on button "Prueba de vida" at bounding box center [196, 162] width 121 height 21
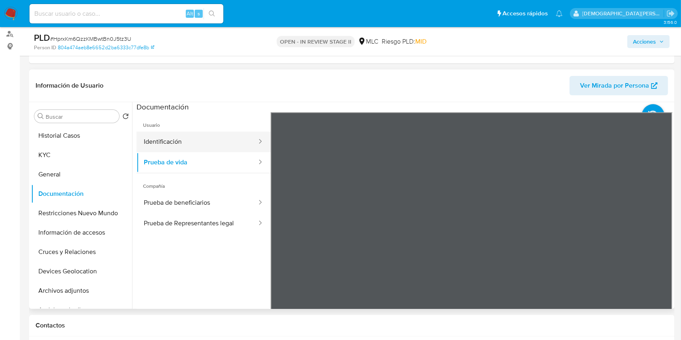
click at [223, 141] on button "Identificación" at bounding box center [196, 142] width 121 height 21
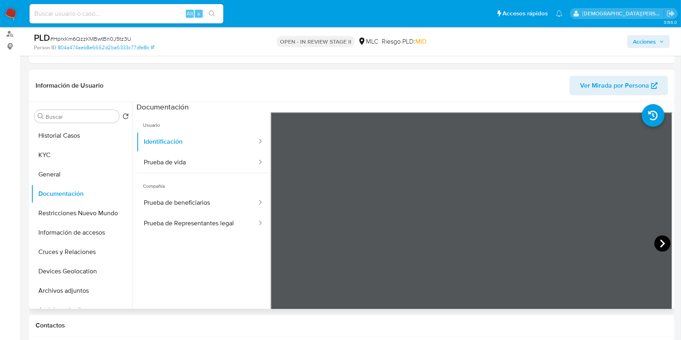
click at [654, 244] on icon at bounding box center [662, 243] width 16 height 16
click at [217, 202] on button "Prueba de beneficiarios" at bounding box center [196, 203] width 121 height 21
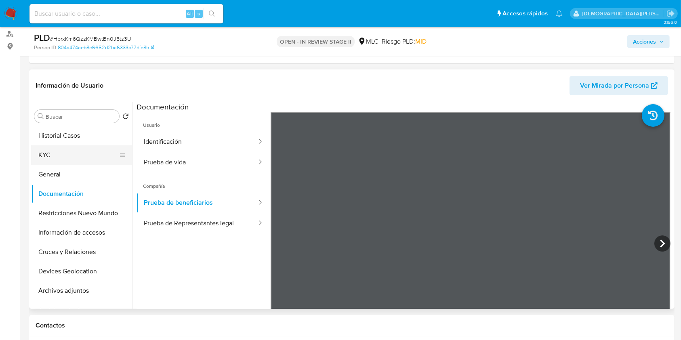
click at [50, 156] on button "KYC" at bounding box center [78, 154] width 94 height 19
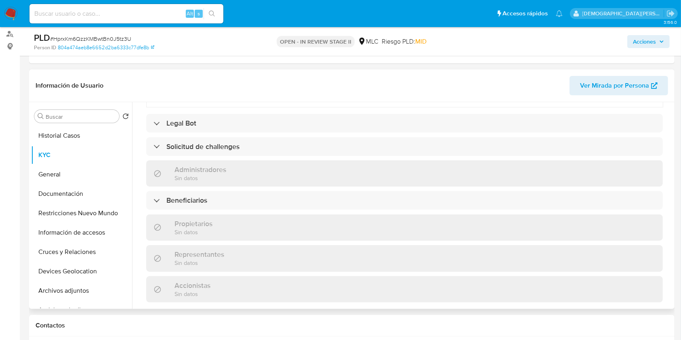
scroll to position [525, 0]
